Goal: Task Accomplishment & Management: Manage account settings

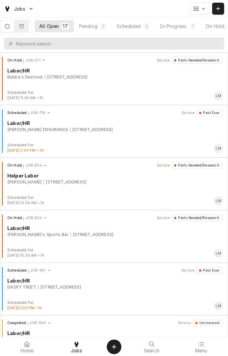
click at [164, 23] on div "In Progress" at bounding box center [173, 26] width 27 height 7
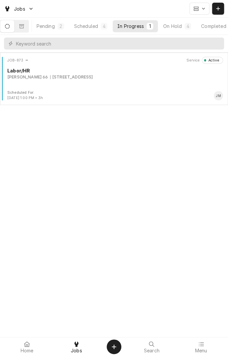
scroll to position [0, 62]
click at [203, 28] on div "Completed" at bounding box center [197, 26] width 25 height 7
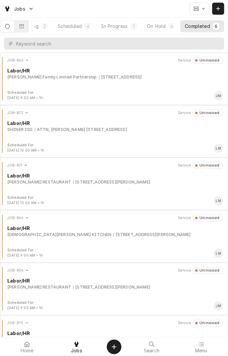
click at [127, 127] on div "ATTN; [PERSON_NAME] [STREET_ADDRESS]" at bounding box center [81, 130] width 92 height 6
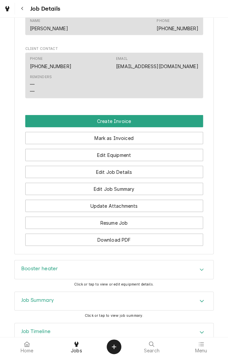
scroll to position [410, 0]
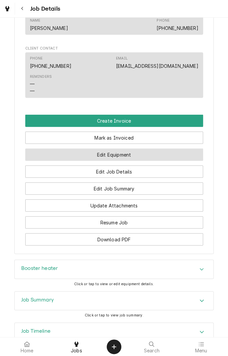
click at [166, 161] on button "Edit Equipment" at bounding box center [114, 154] width 178 height 12
